Goal: Task Accomplishment & Management: Manage account settings

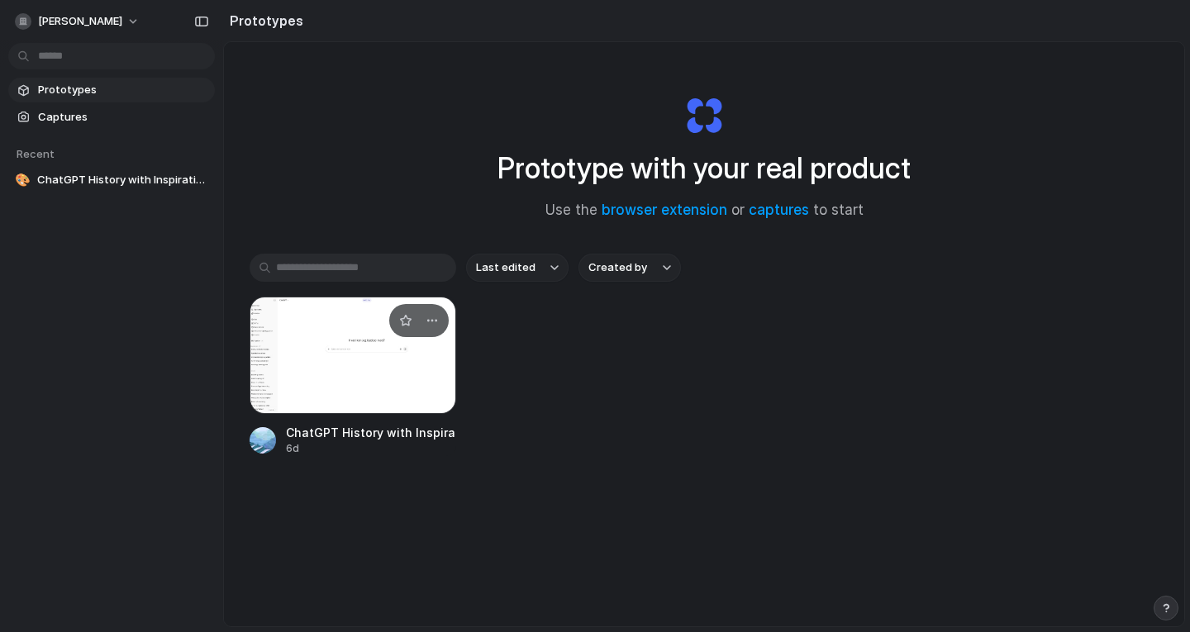
click at [334, 321] on div at bounding box center [353, 355] width 207 height 117
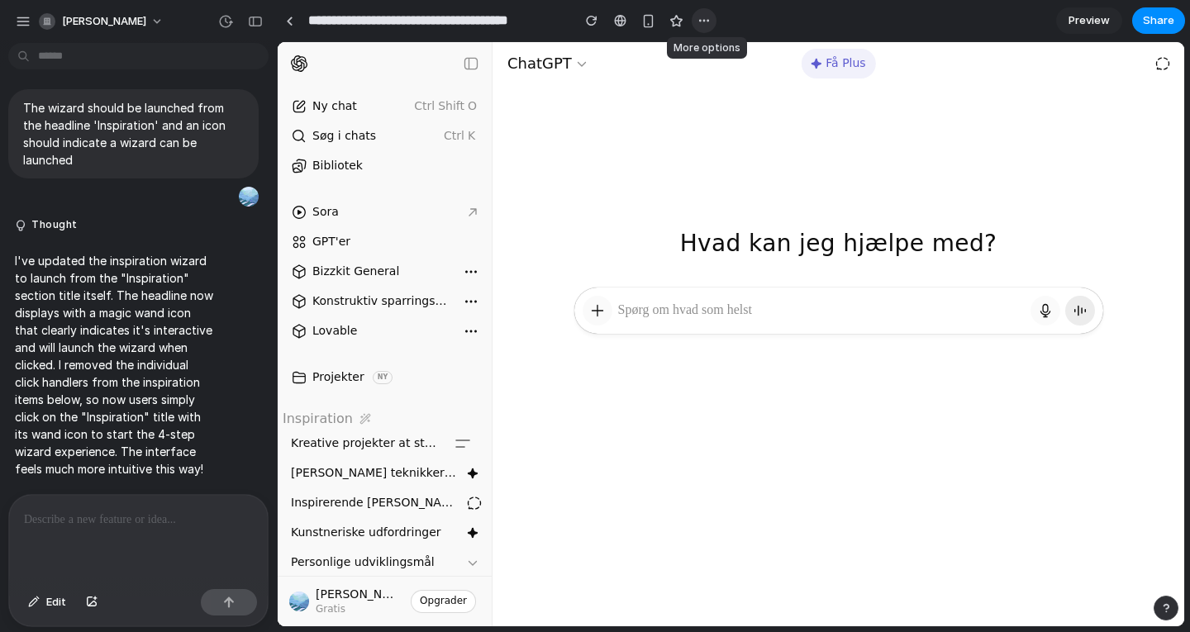
click at [707, 22] on div "button" at bounding box center [703, 20] width 13 height 13
click at [619, 27] on div "Duplicate Delete" at bounding box center [595, 316] width 1190 height 632
click at [148, 21] on button "[PERSON_NAME]" at bounding box center [102, 21] width 140 height 26
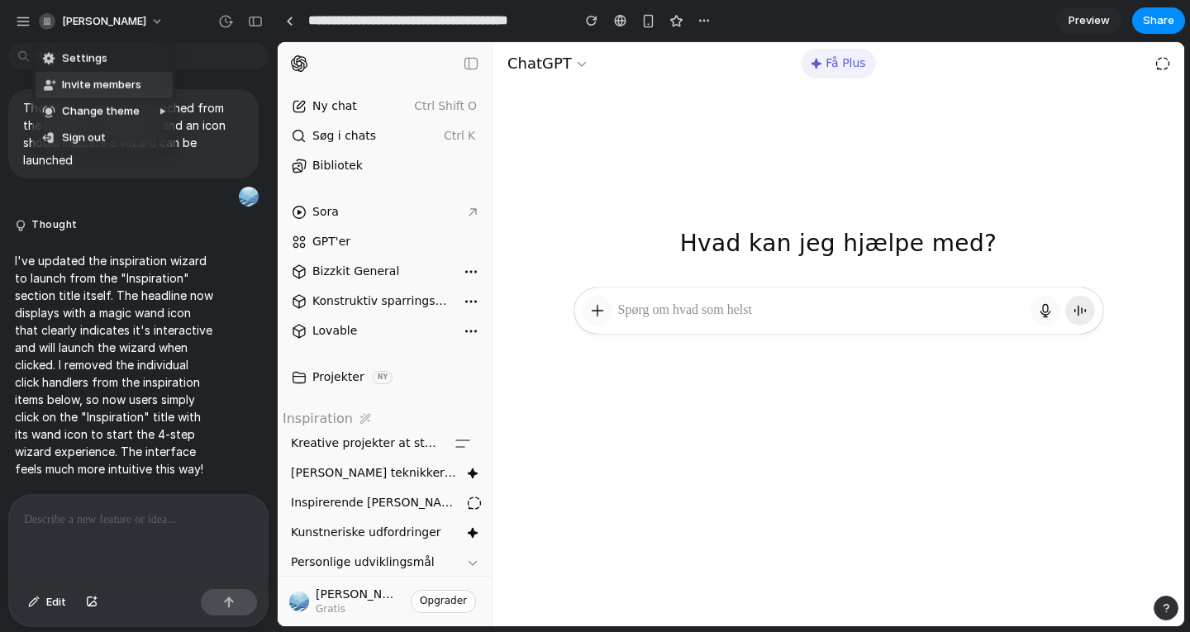
click at [115, 89] on span "Invite members" at bounding box center [101, 85] width 79 height 17
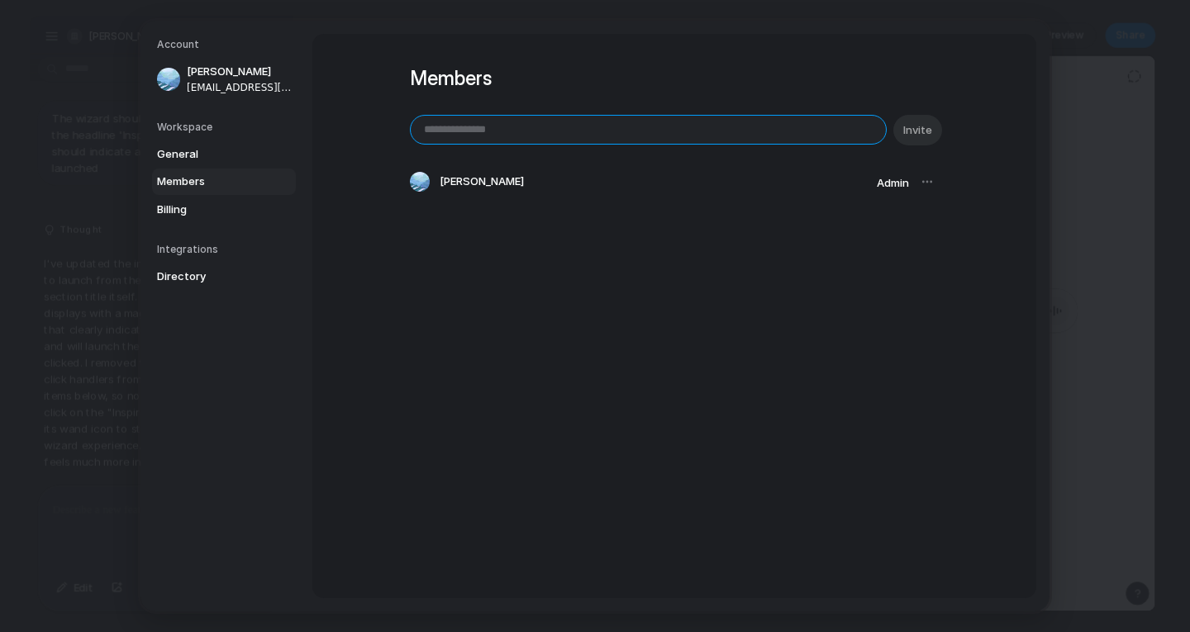
click at [545, 128] on input "email" at bounding box center [648, 130] width 475 height 28
drag, startPoint x: 549, startPoint y: 131, endPoint x: 455, endPoint y: 126, distance: 94.4
click at [455, 126] on input "**********" at bounding box center [648, 130] width 475 height 28
type input "**********"
click at [910, 124] on span "Invite" at bounding box center [917, 130] width 29 height 17
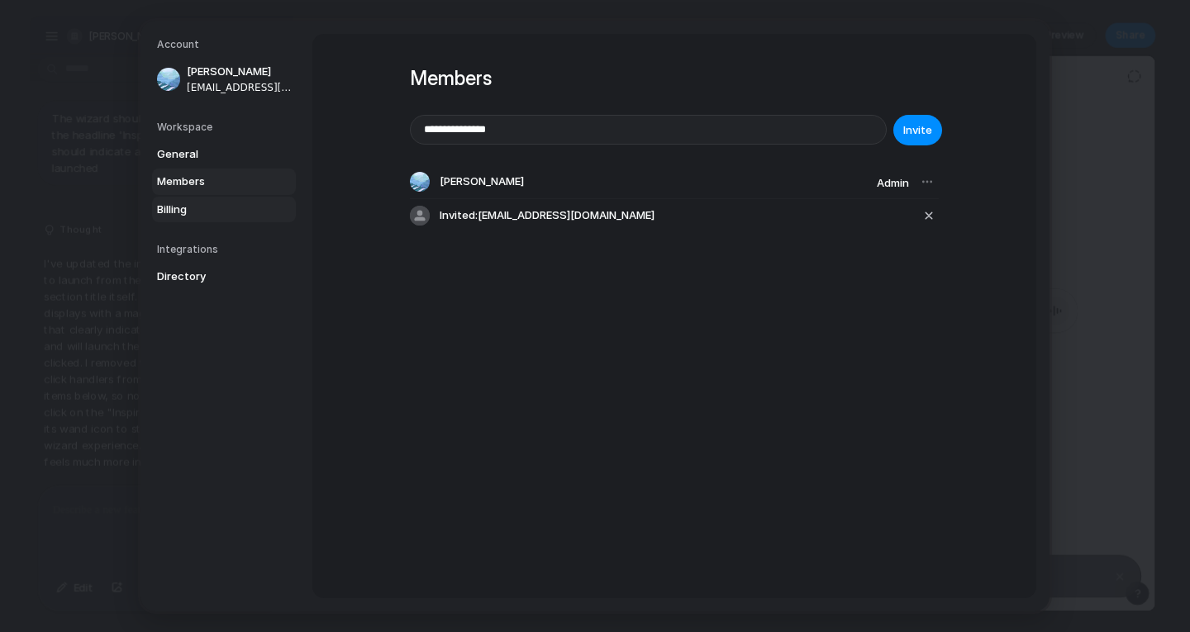
click at [205, 207] on span "Billing" at bounding box center [210, 210] width 106 height 17
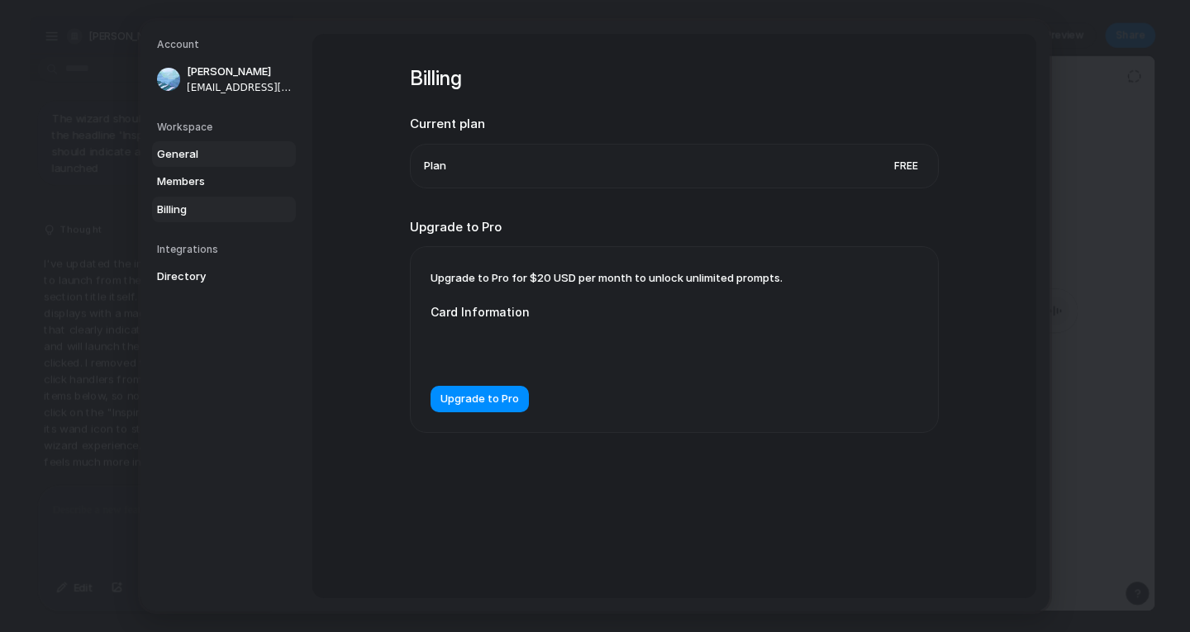
click at [216, 151] on span "General" at bounding box center [210, 154] width 106 height 17
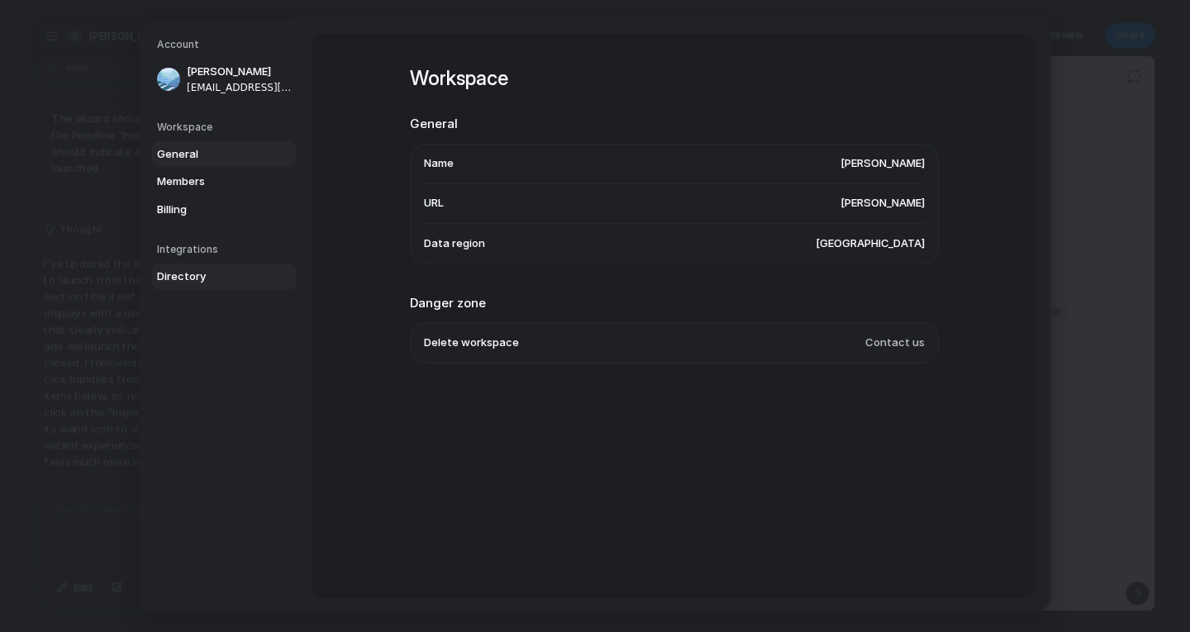
click at [197, 275] on span "Directory" at bounding box center [210, 277] width 106 height 17
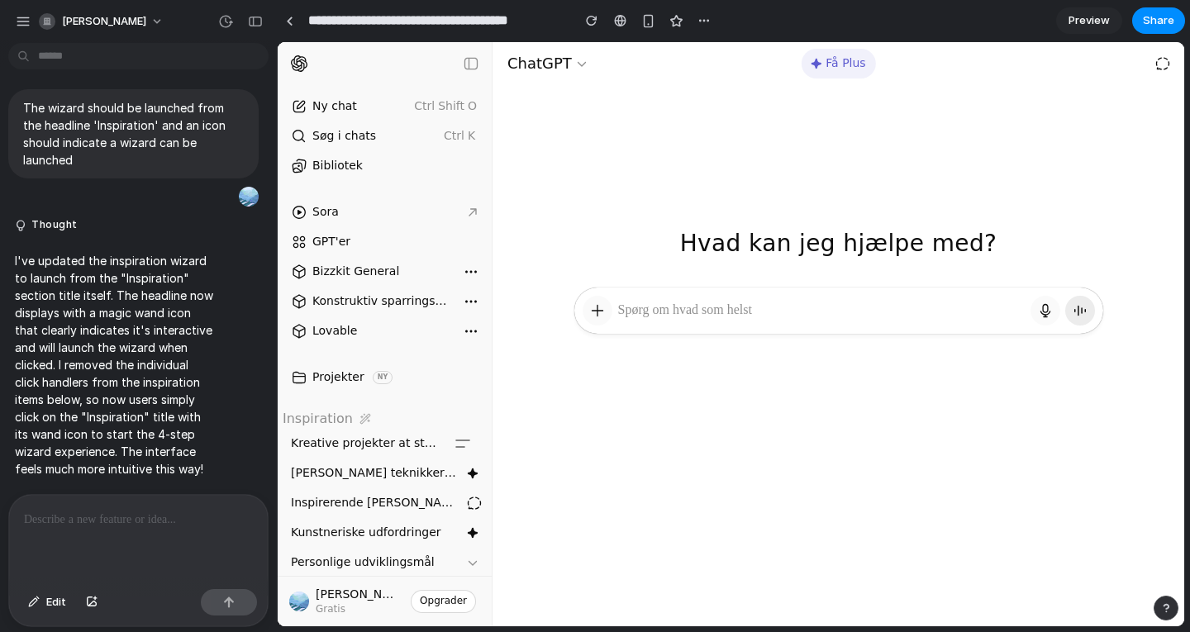
click at [361, 417] on icon at bounding box center [362, 417] width 2 height 0
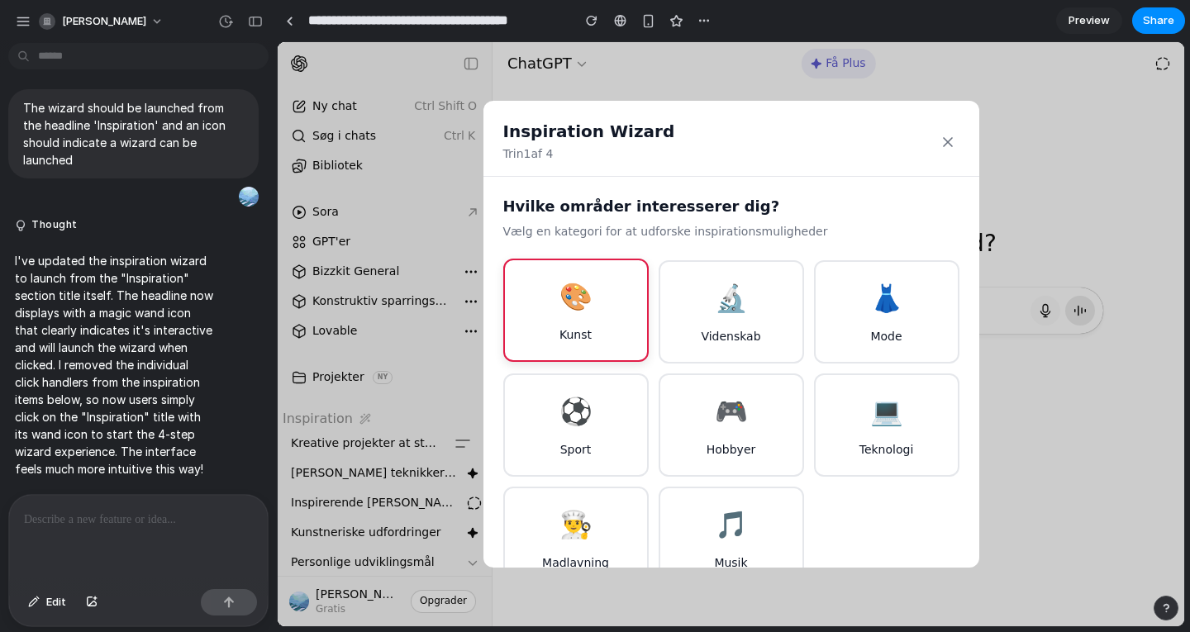
click at [561, 308] on div "🎨" at bounding box center [575, 297] width 33 height 40
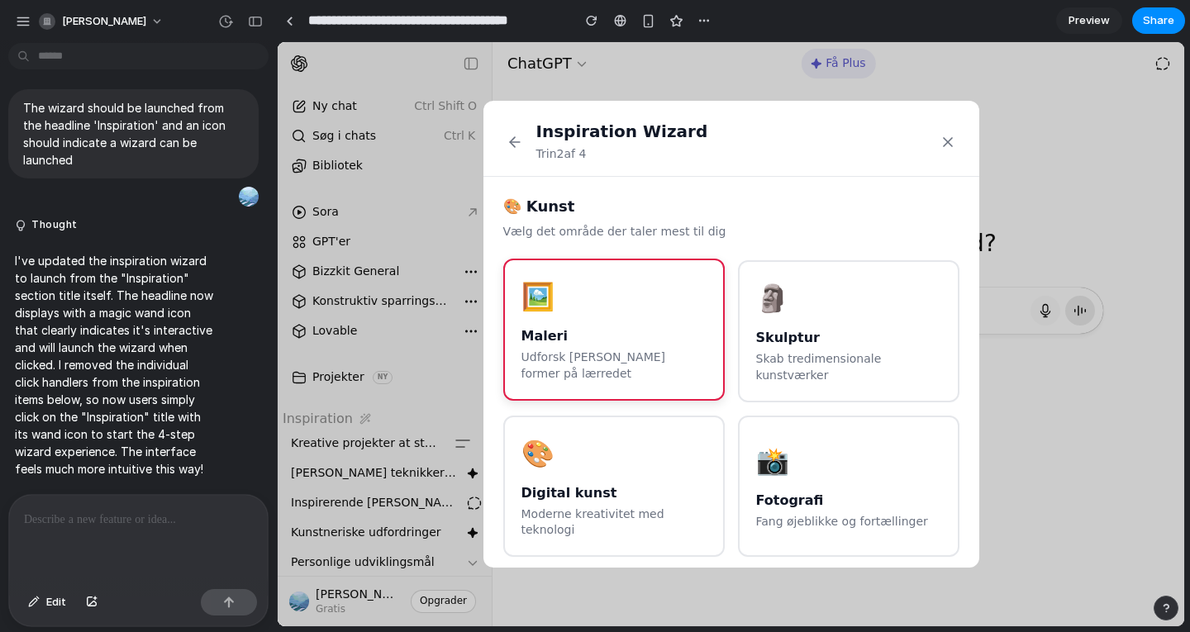
click at [623, 313] on div "🖼️" at bounding box center [613, 297] width 185 height 40
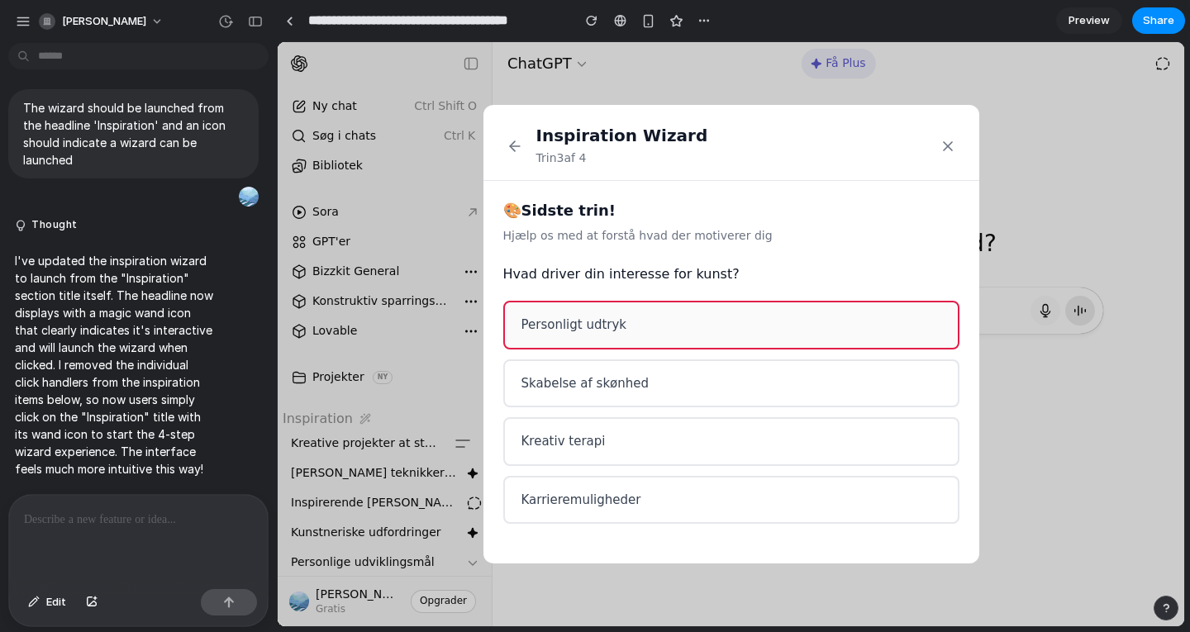
click at [632, 323] on button "Personligt udtryk" at bounding box center [731, 325] width 456 height 49
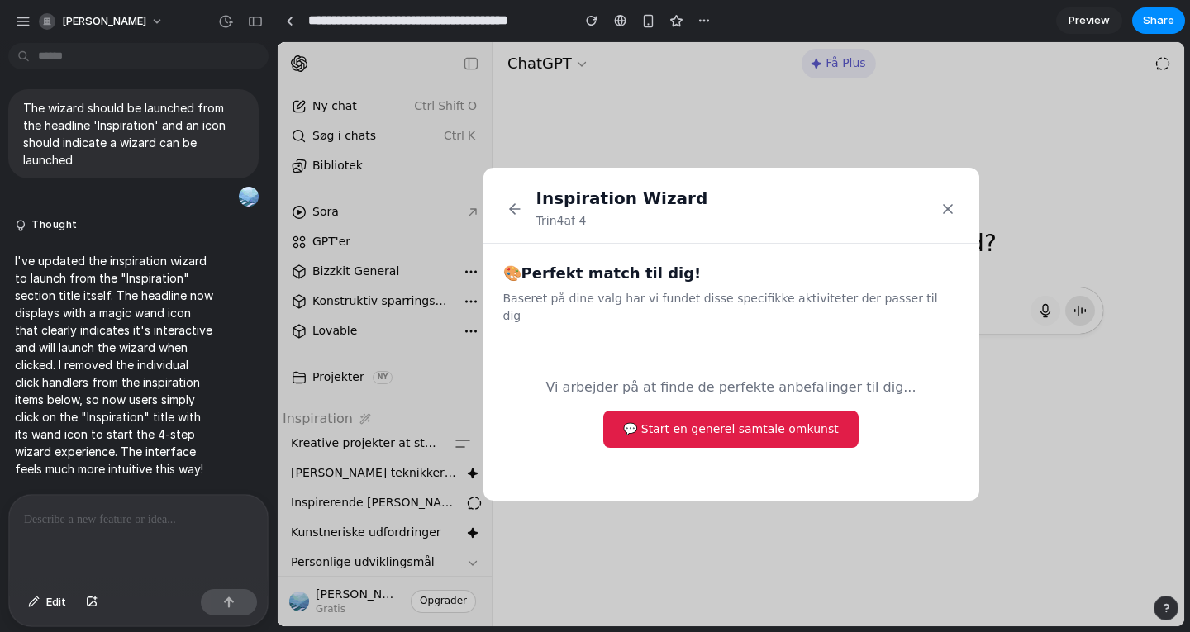
click at [766, 421] on button "💬 Start en generel samtale [PERSON_NAME]" at bounding box center [730, 429] width 255 height 37
